Goal: Information Seeking & Learning: Learn about a topic

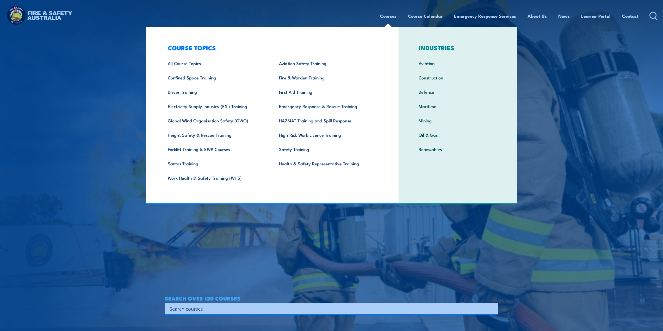
click at [389, 15] on link "Courses" at bounding box center [388, 16] width 16 height 14
click at [305, 78] on link "Fire & Warden Training" at bounding box center [326, 77] width 111 height 14
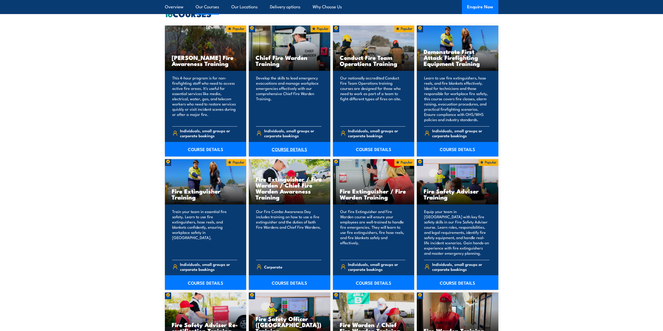
scroll to position [443, 0]
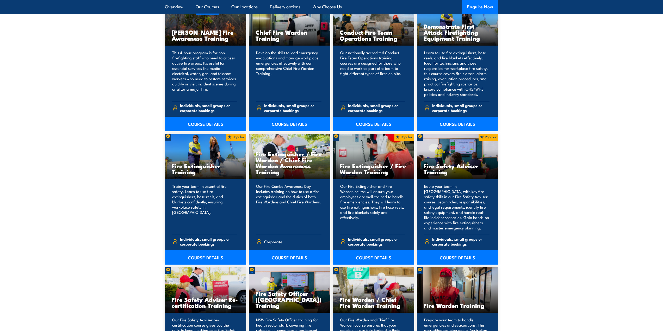
click at [215, 258] on link "COURSE DETAILS" at bounding box center [206, 257] width 82 height 15
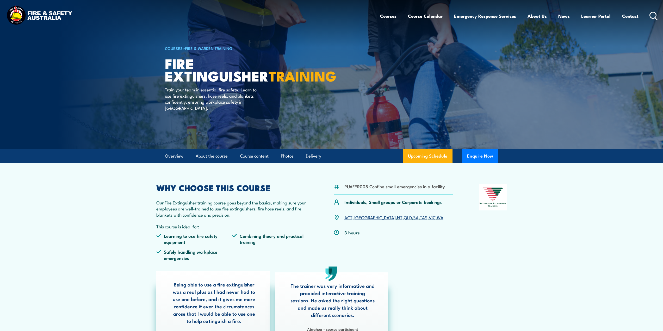
click at [429, 218] on link "VIC" at bounding box center [432, 217] width 7 height 6
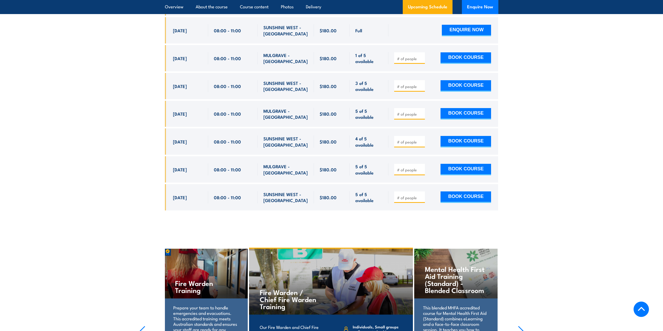
scroll to position [1057, 0]
drag, startPoint x: 169, startPoint y: 91, endPoint x: 398, endPoint y: 188, distance: 248.9
click at [398, 188] on div "$180.00" at bounding box center [332, 62] width 334 height 313
copy div "29 Sep, 2025 08:00 - 11:00 MULGRAVE - VIC 2 of 7 available $180.00 $180.00 2 of…"
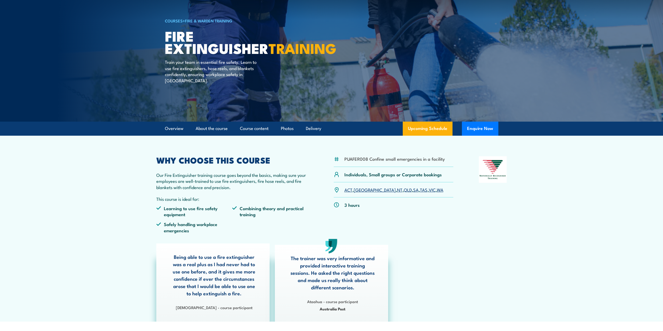
scroll to position [0, 0]
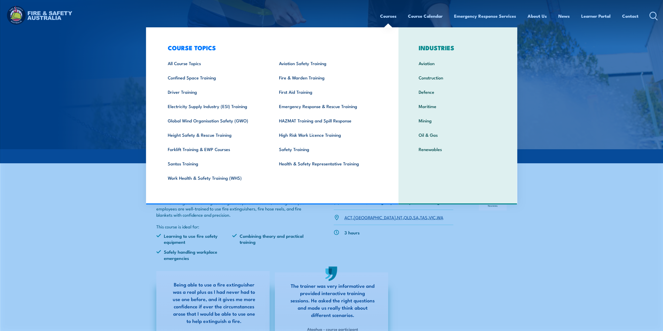
click at [391, 18] on link "Courses" at bounding box center [388, 16] width 16 height 14
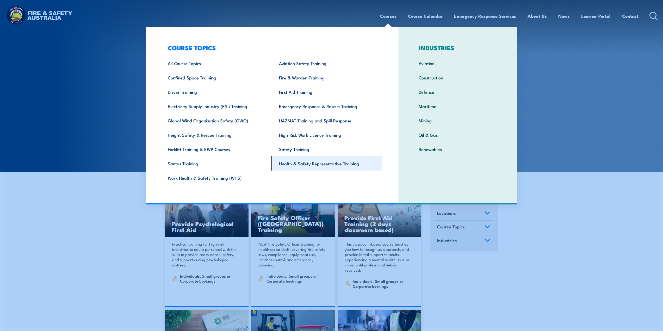
click at [274, 168] on link "Health & Safety Representative Training" at bounding box center [326, 163] width 111 height 14
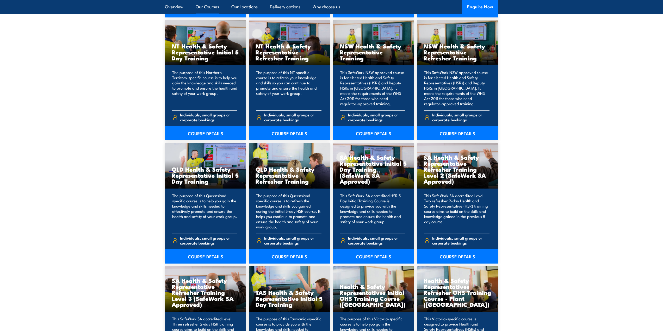
scroll to position [652, 0]
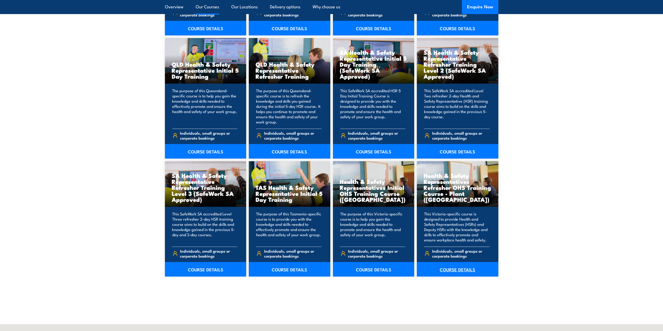
click at [465, 270] on link "COURSE DETAILS" at bounding box center [458, 269] width 82 height 15
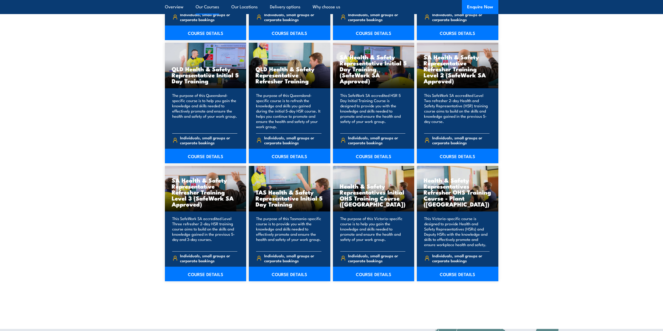
scroll to position [652, 0]
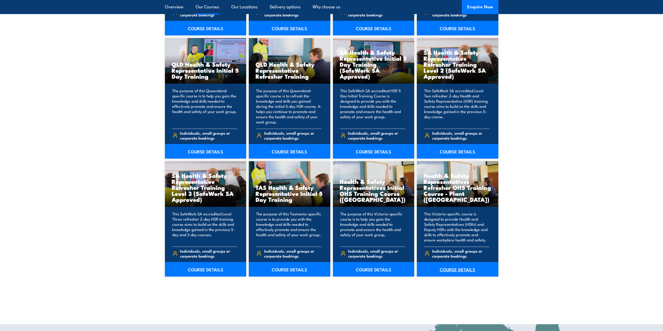
click at [459, 269] on link "COURSE DETAILS" at bounding box center [458, 269] width 82 height 15
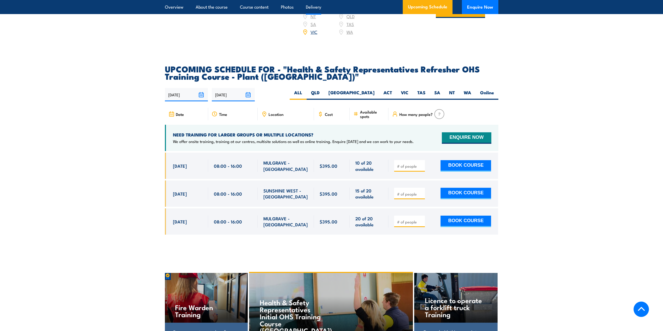
scroll to position [886, 0]
drag, startPoint x: 172, startPoint y: 148, endPoint x: 419, endPoint y: 215, distance: 255.8
click at [419, 215] on div "$395.00" at bounding box center [332, 198] width 334 height 90
copy div "20 Oct, 2025 08:00 - 16:00 MULGRAVE - VIC 10 of 20 available $395.00 $395.00 10…"
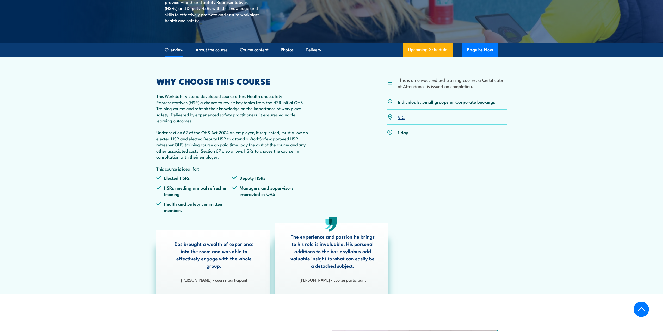
scroll to position [0, 0]
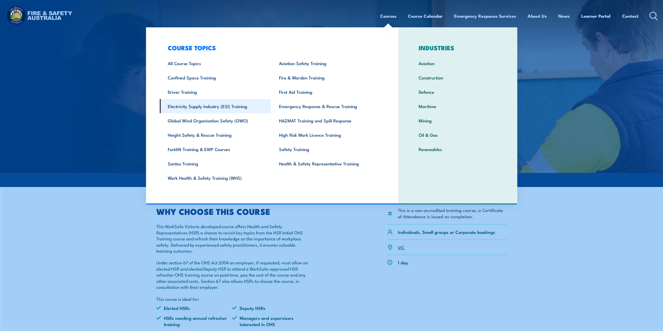
click at [208, 106] on link "Electricity Supply Industry (ESI) Training" at bounding box center [215, 106] width 111 height 14
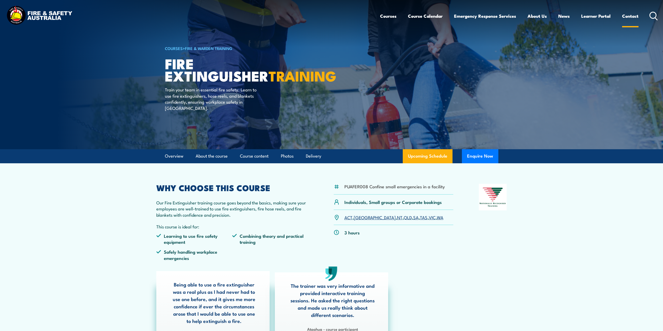
click at [632, 15] on link "Contact" at bounding box center [631, 16] width 16 height 14
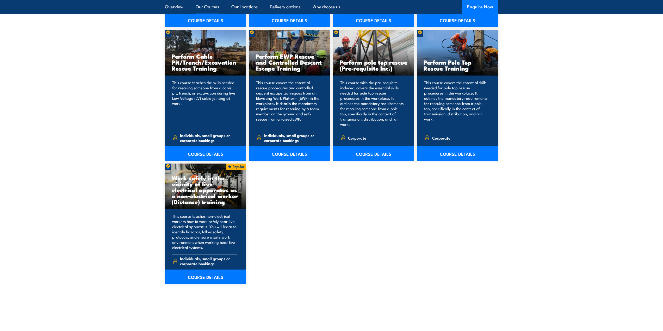
scroll to position [678, 0]
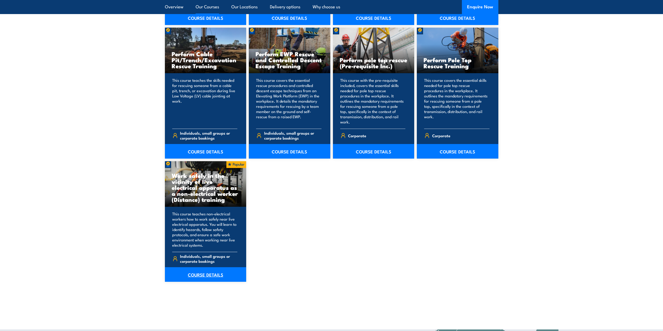
click at [205, 268] on link "COURSE DETAILS" at bounding box center [206, 274] width 82 height 15
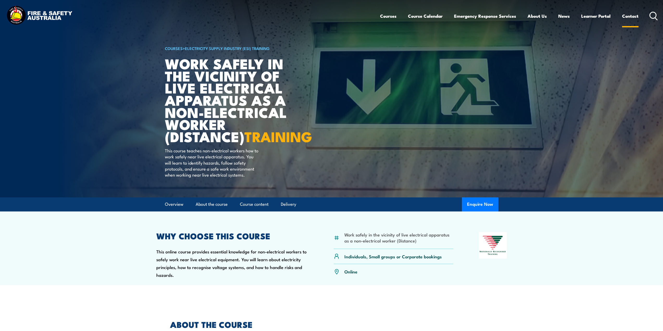
click at [632, 13] on link "Contact" at bounding box center [631, 16] width 16 height 14
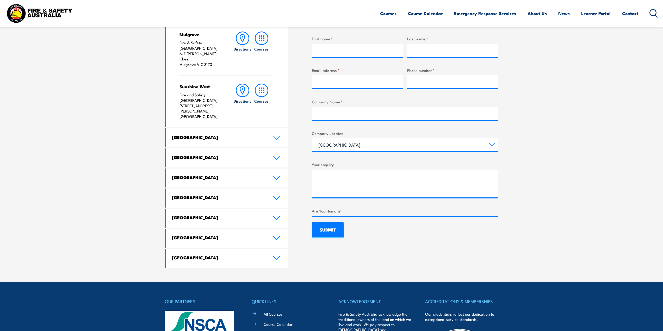
scroll to position [209, 0]
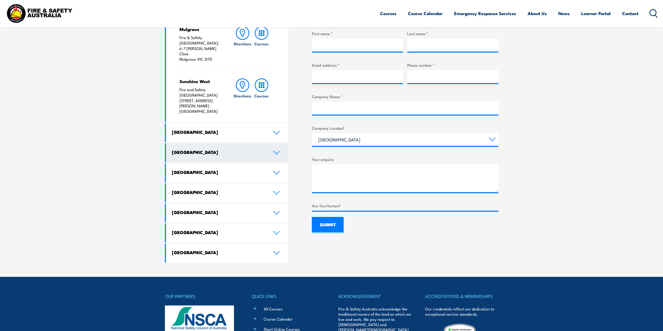
click at [191, 149] on h4 "Queensland" at bounding box center [218, 152] width 93 height 6
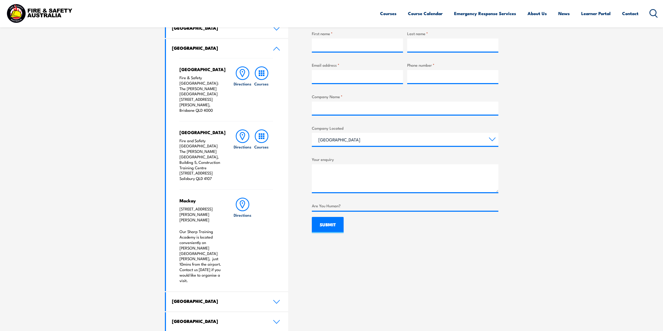
drag, startPoint x: 213, startPoint y: 168, endPoint x: 180, endPoint y: 146, distance: 39.1
click at [180, 146] on p "Fire and Safety Australia The Bob Marshman Building, Building 5, Construction T…" at bounding box center [202, 159] width 44 height 43
copy p "Building 5, Construction Training Centre 460-492 Beaudesert Road Salisbury QLD …"
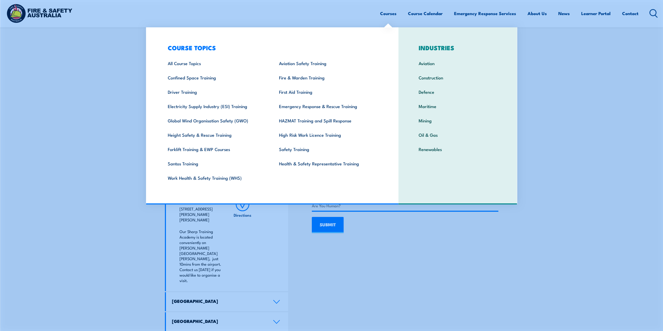
click at [390, 14] on link "Courses" at bounding box center [388, 14] width 16 height 14
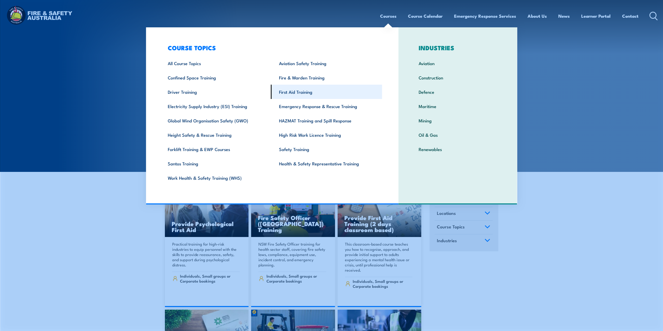
click at [302, 94] on link "First Aid Training" at bounding box center [326, 92] width 111 height 14
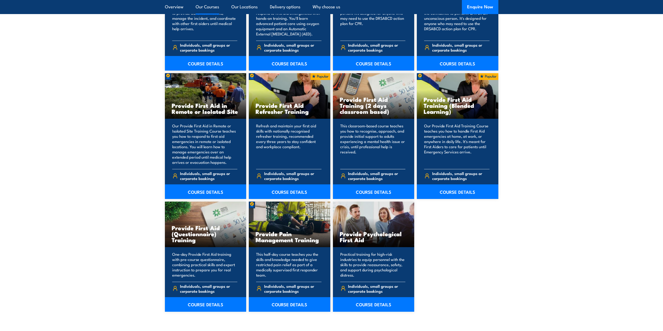
scroll to position [756, 0]
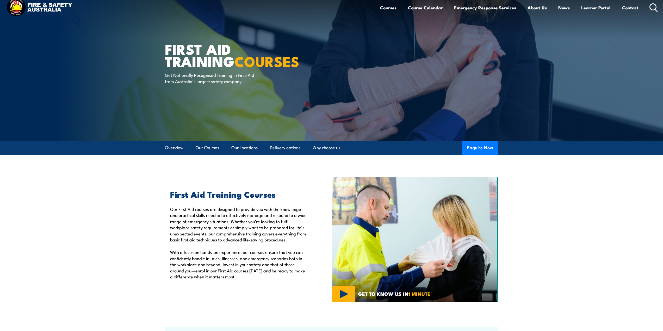
scroll to position [0, 0]
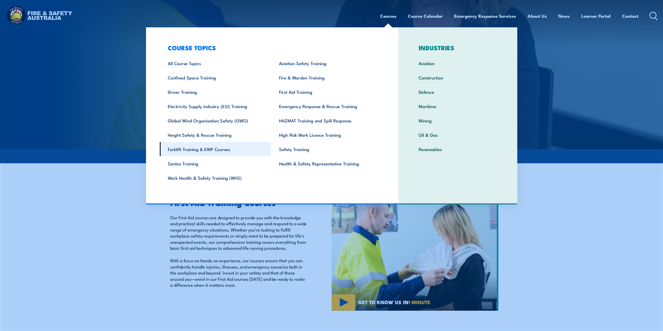
click at [197, 150] on link "Forklift Training & EWP Courses" at bounding box center [215, 149] width 111 height 14
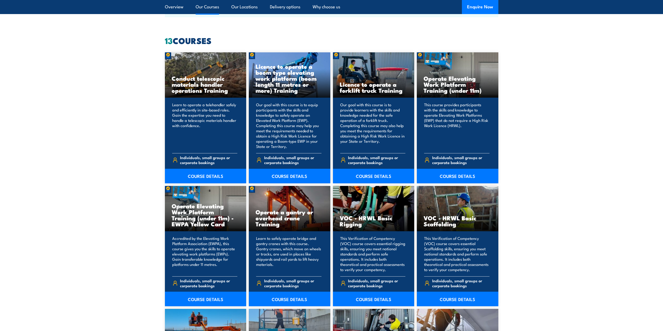
scroll to position [339, 0]
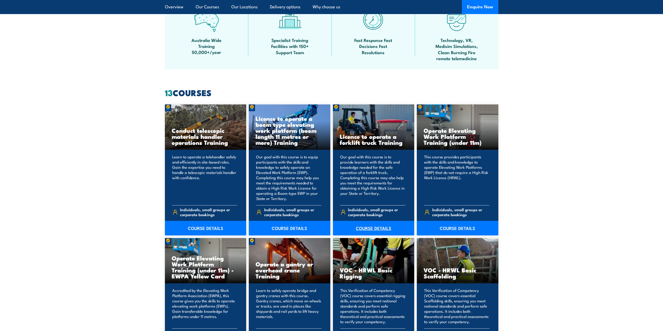
click at [374, 229] on link "COURSE DETAILS" at bounding box center [374, 228] width 82 height 15
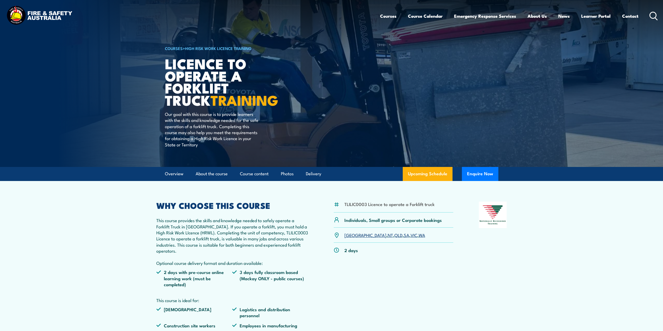
click at [411, 235] on link "VIC" at bounding box center [414, 235] width 7 height 6
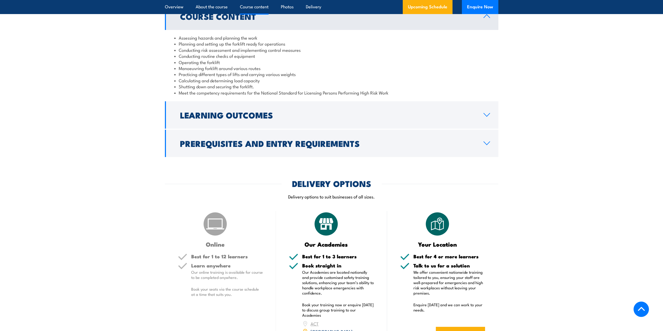
scroll to position [481, 0]
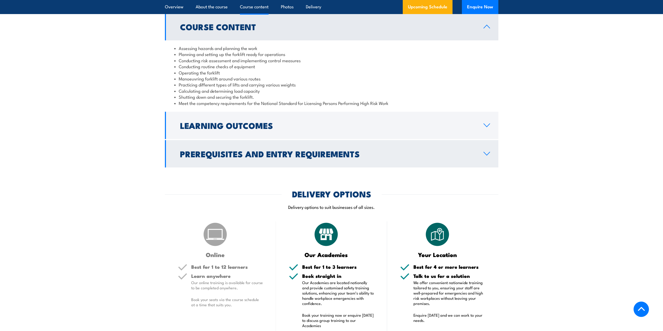
click at [242, 154] on h2 "Prerequisites and Entry Requirements" at bounding box center [327, 153] width 295 height 7
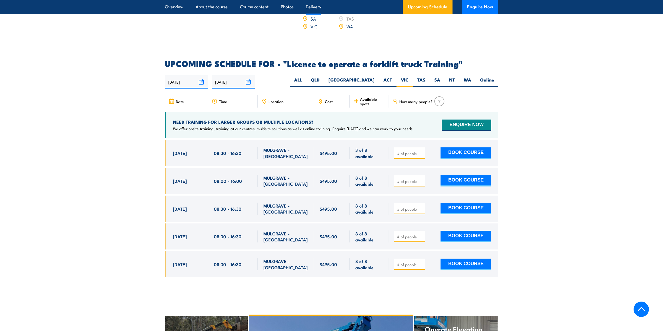
scroll to position [977, 0]
